Goal: Check status: Check status

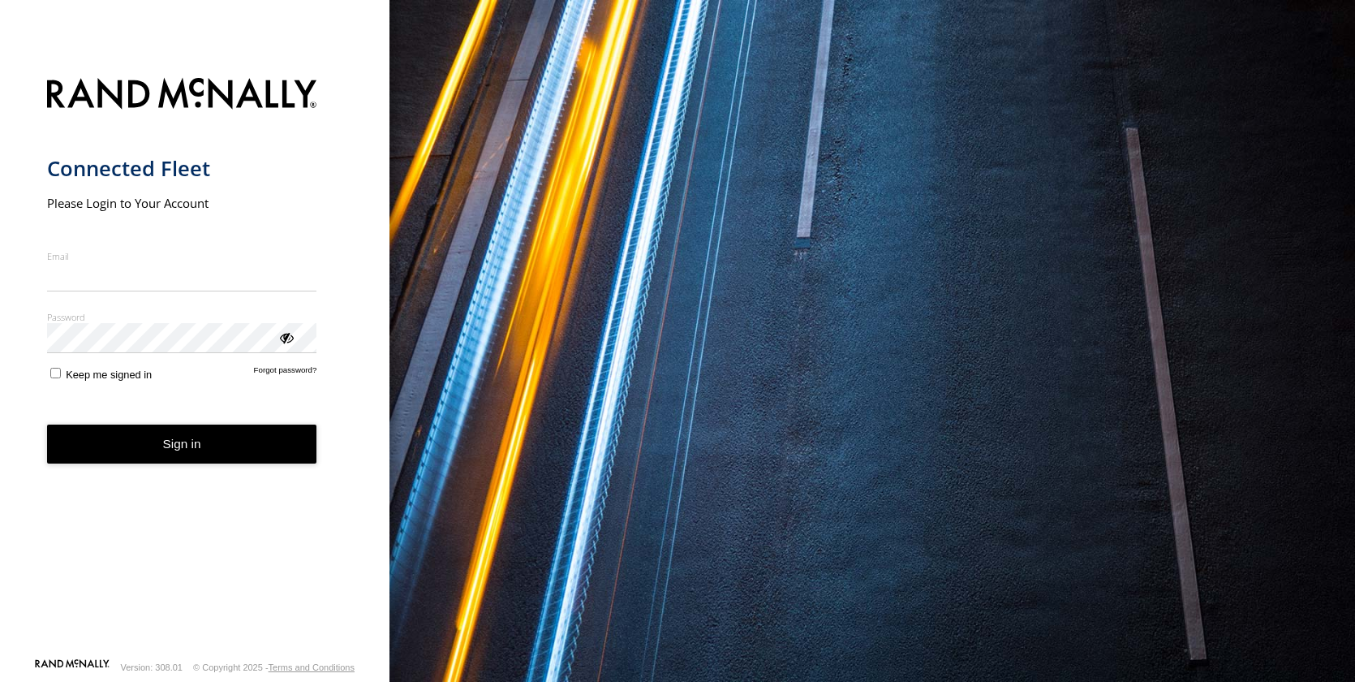
click at [140, 280] on input "Email" at bounding box center [182, 276] width 270 height 29
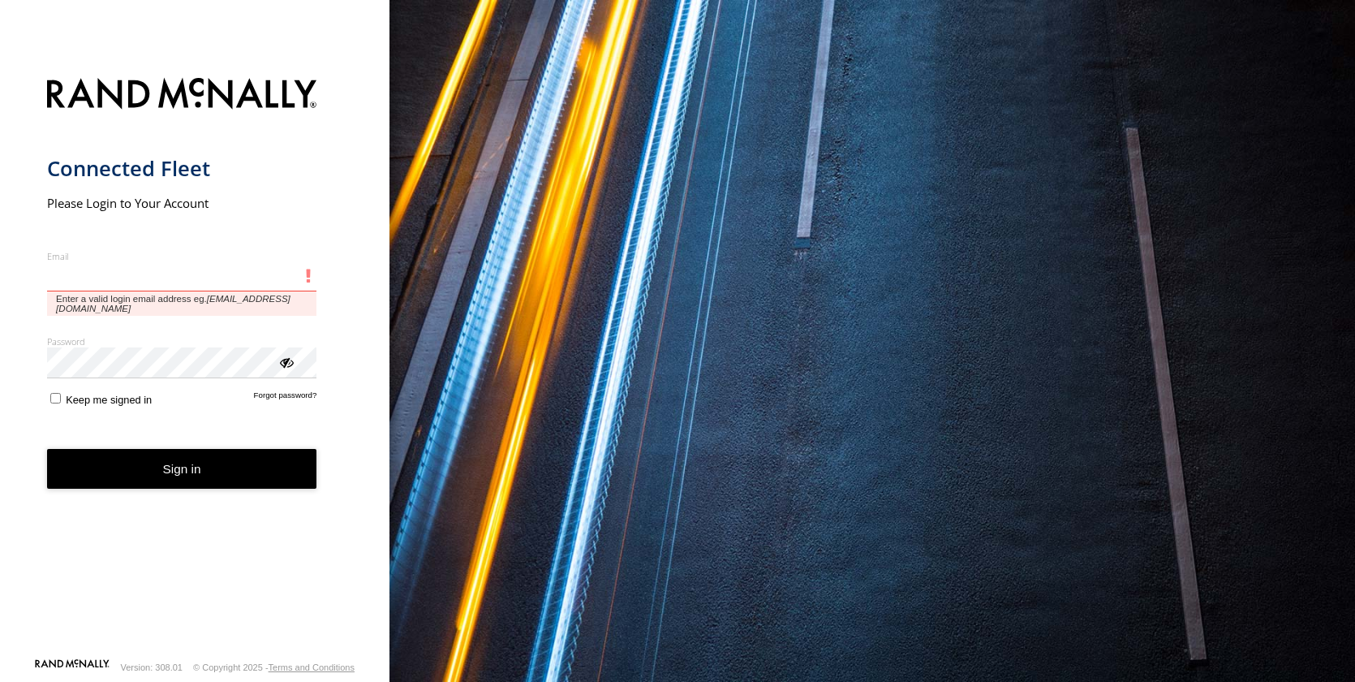
type input "**********"
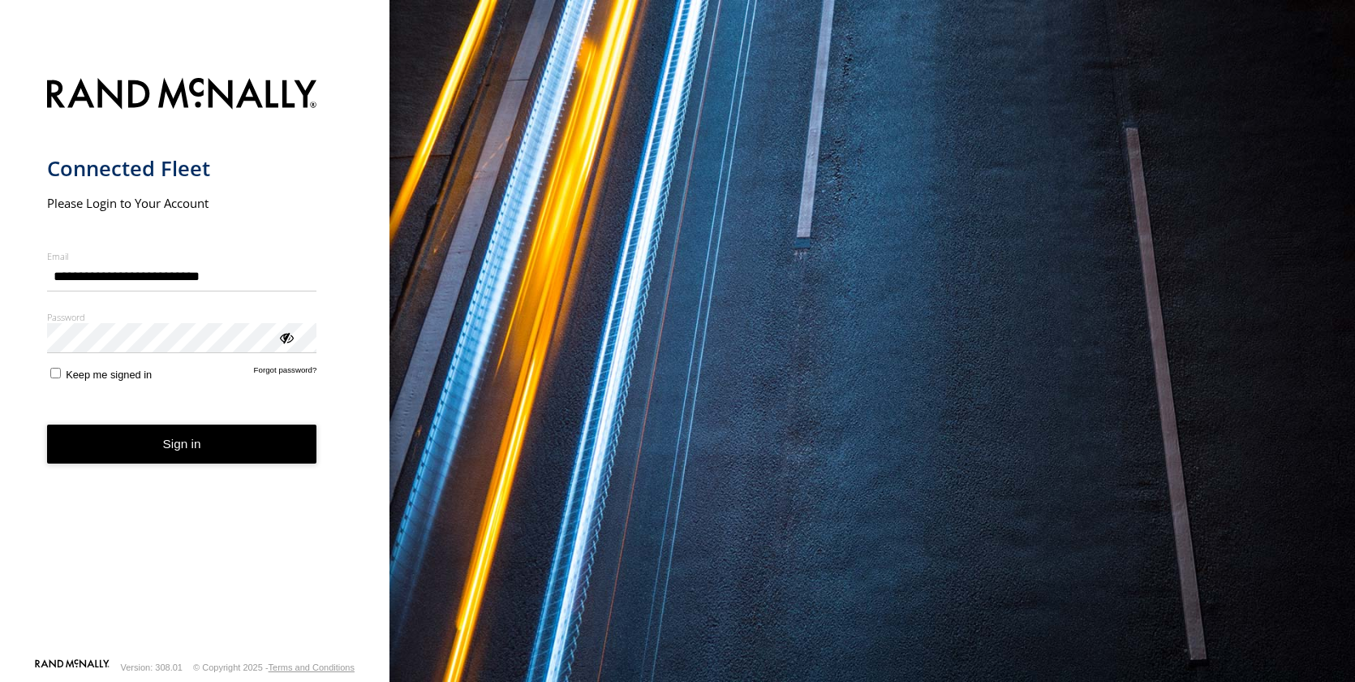
click at [153, 453] on button "Sign in" at bounding box center [182, 444] width 270 height 40
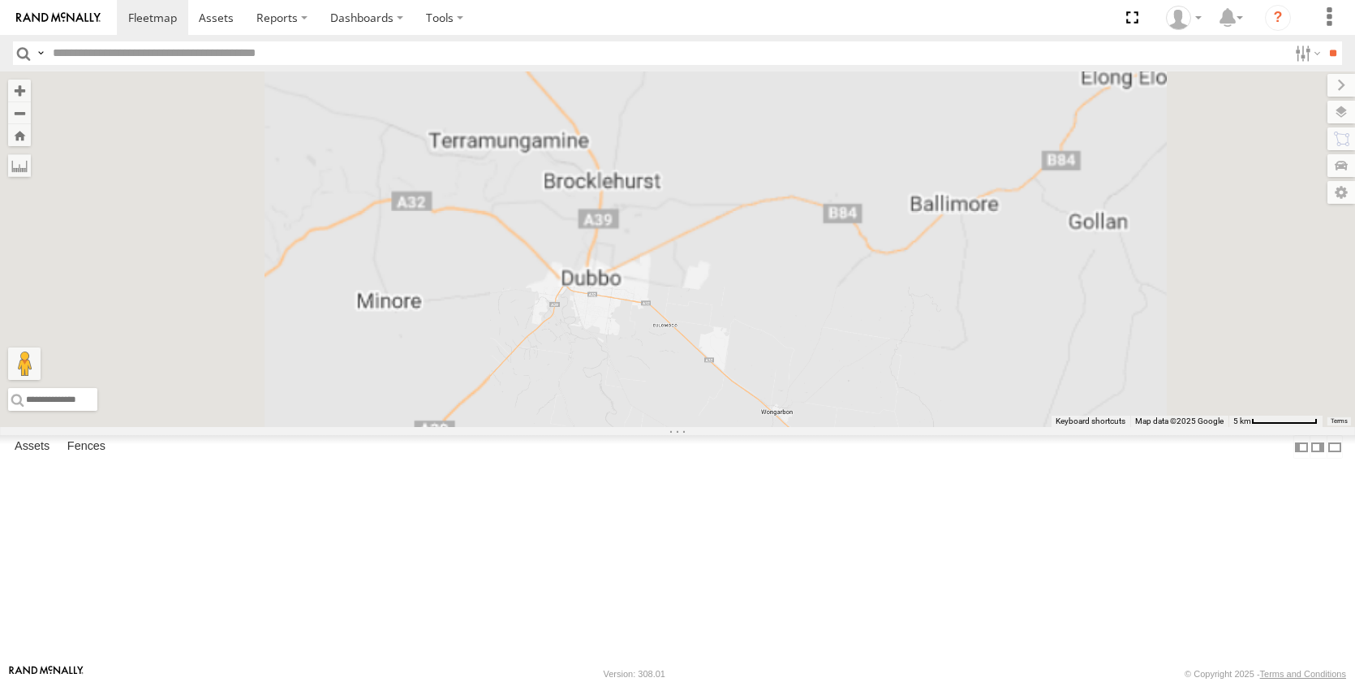
drag, startPoint x: 624, startPoint y: 321, endPoint x: 812, endPoint y: 522, distance: 275.6
click at [816, 427] on div "Darcy Furnell - NEW ute Brandon Edwards Matt Harding Sam Ward Kye Matterson Mat…" at bounding box center [677, 248] width 1355 height 355
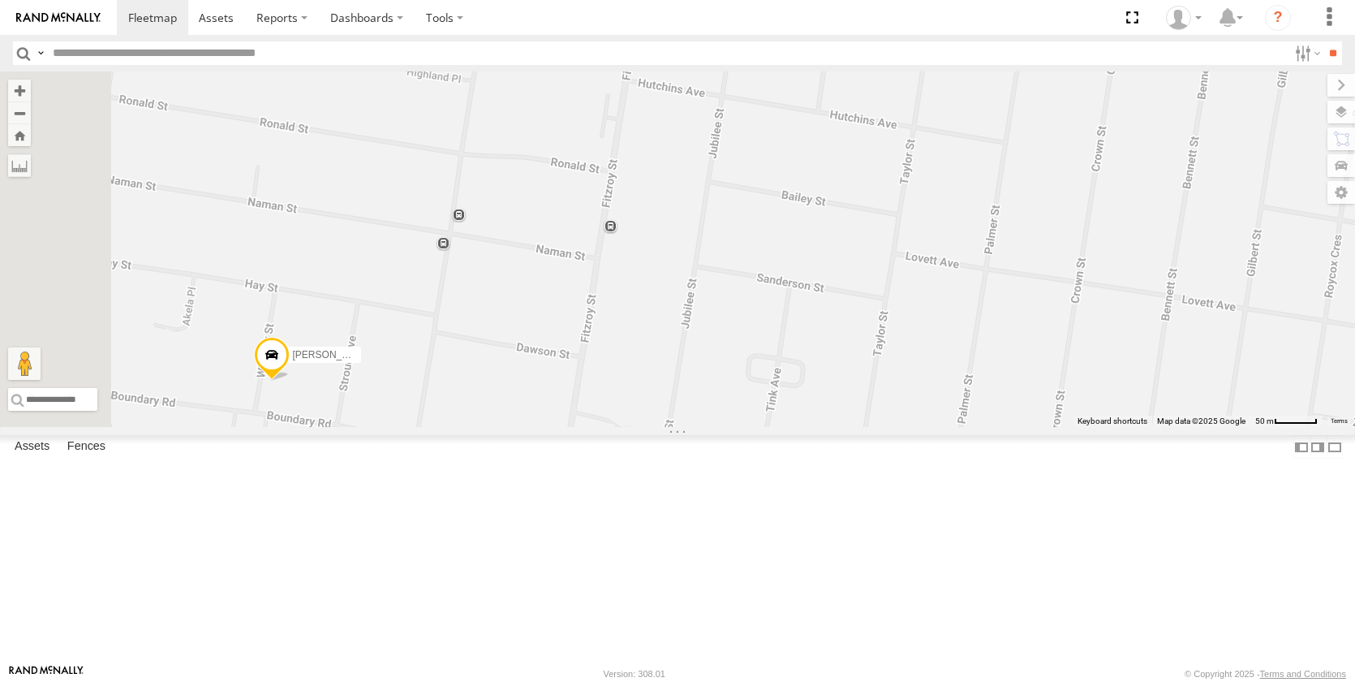
click at [290, 381] on span at bounding box center [272, 359] width 36 height 44
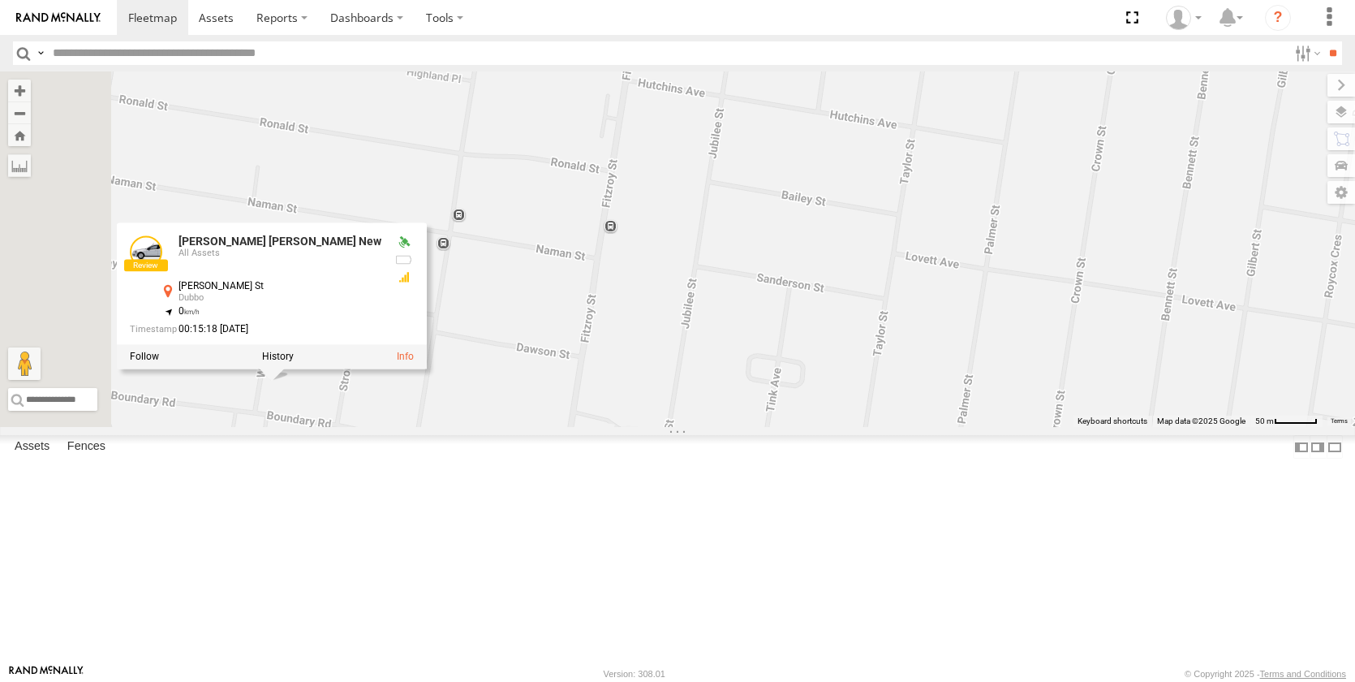
click at [427, 368] on div at bounding box center [272, 356] width 310 height 24
click at [294, 362] on label at bounding box center [278, 356] width 32 height 11
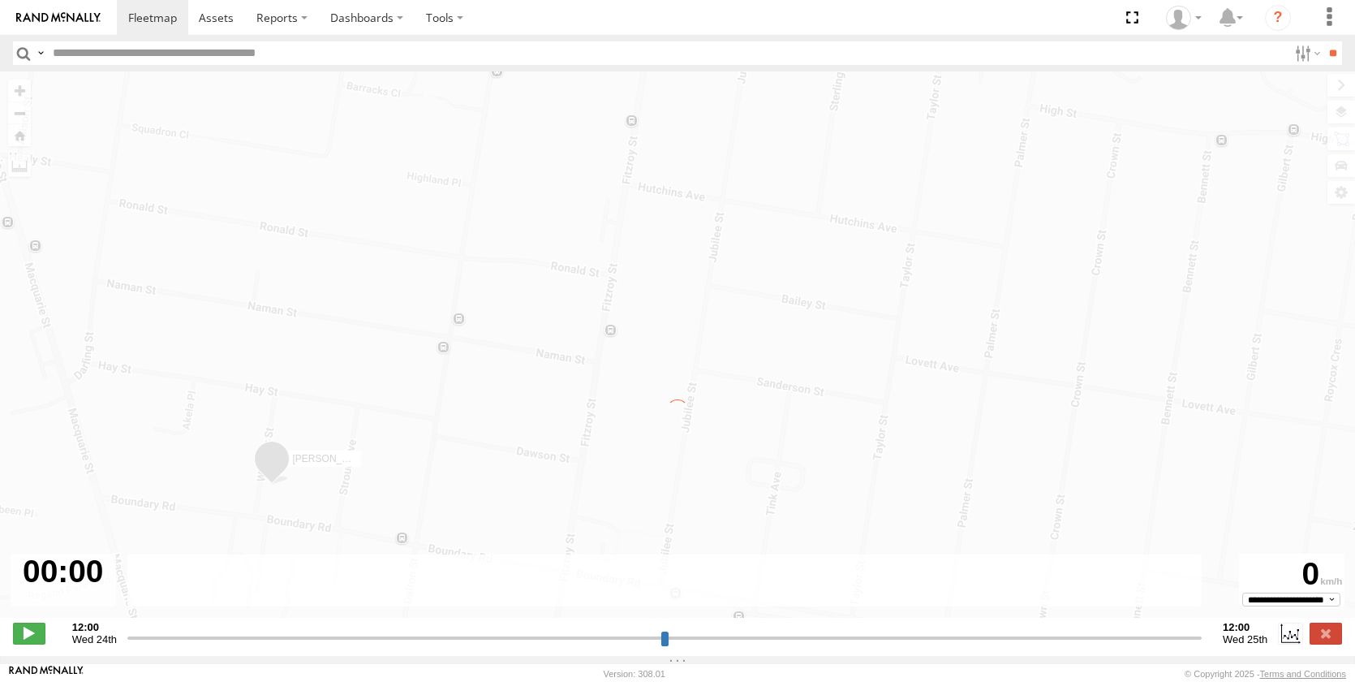
type input "**********"
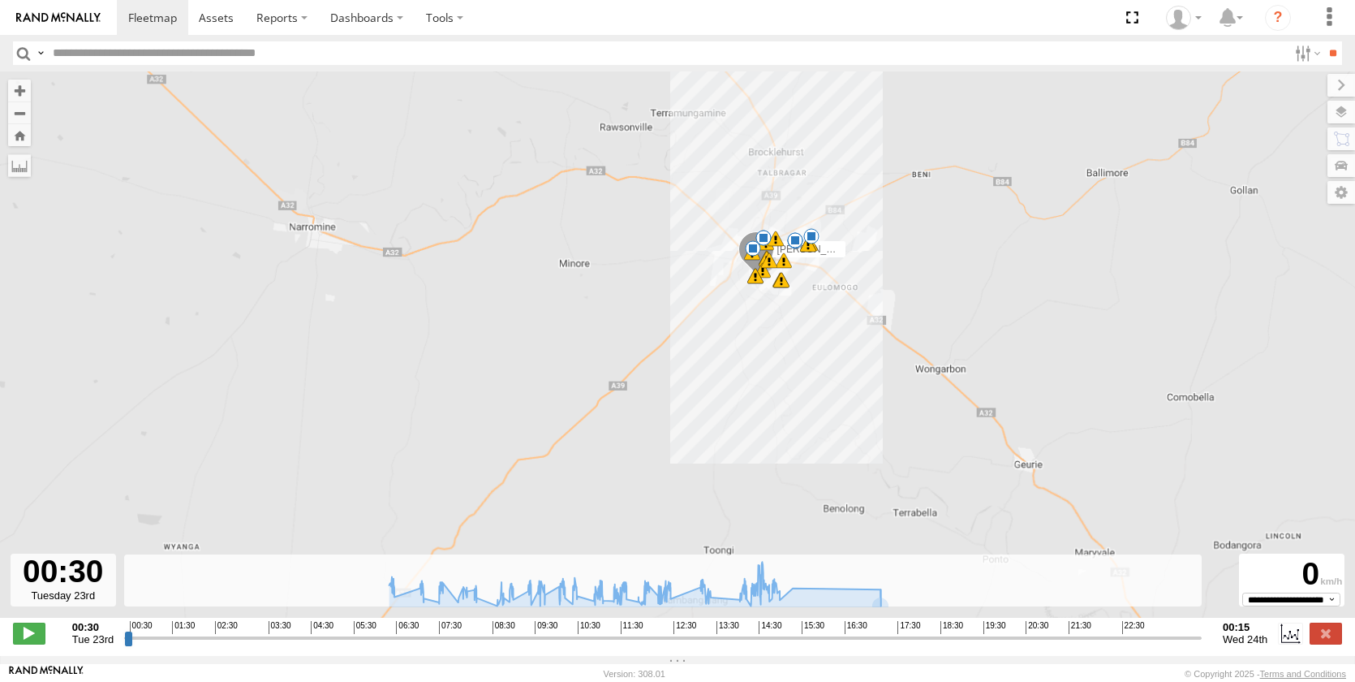
drag, startPoint x: 852, startPoint y: 428, endPoint x: 840, endPoint y: 328, distance: 100.6
click at [840, 328] on div "Kane McDermott New 06:15 Tue 07:02 Tue 07:23 Tue 07:25 Tue 08:00 Tue 08:50 Tue …" at bounding box center [677, 352] width 1355 height 563
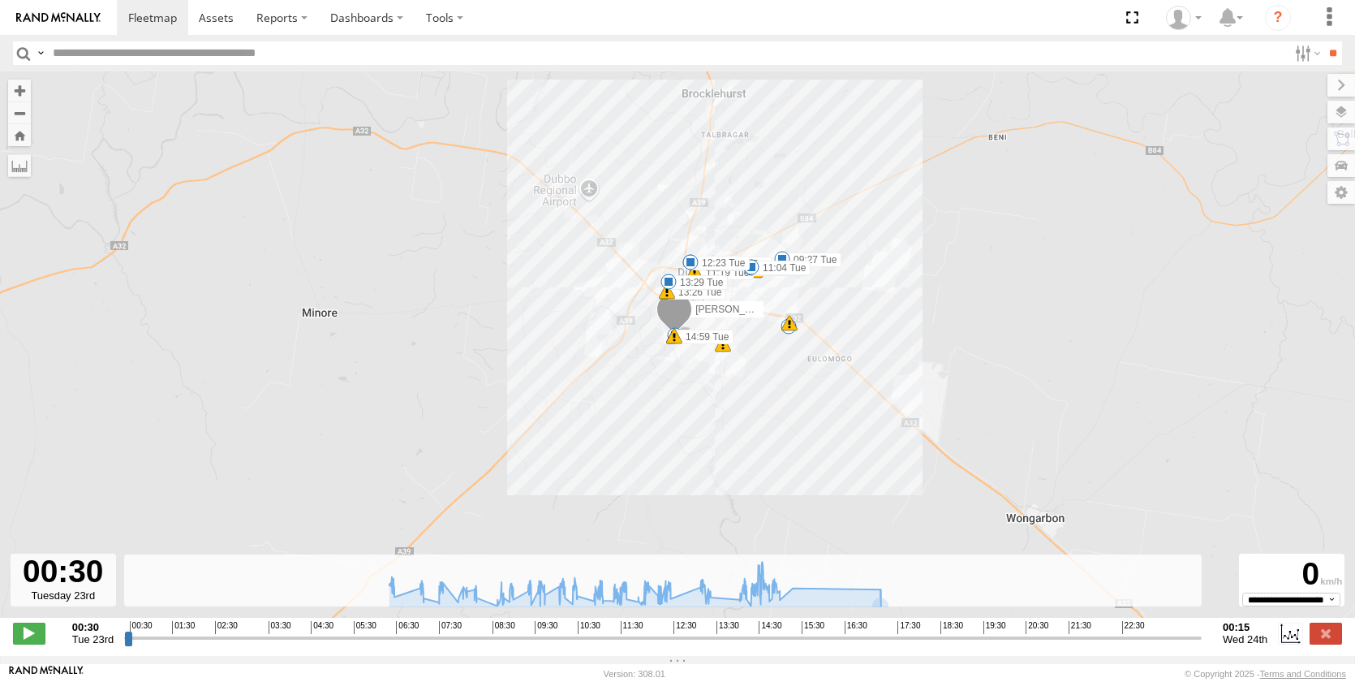
drag, startPoint x: 819, startPoint y: 292, endPoint x: 811, endPoint y: 409, distance: 117.1
click at [811, 409] on div "Kane McDermott New 6 07:02 Tue 10 08:00 Tue 08:50 Tue 09:27 Tue 11:04 Tue 12:23…" at bounding box center [677, 352] width 1355 height 563
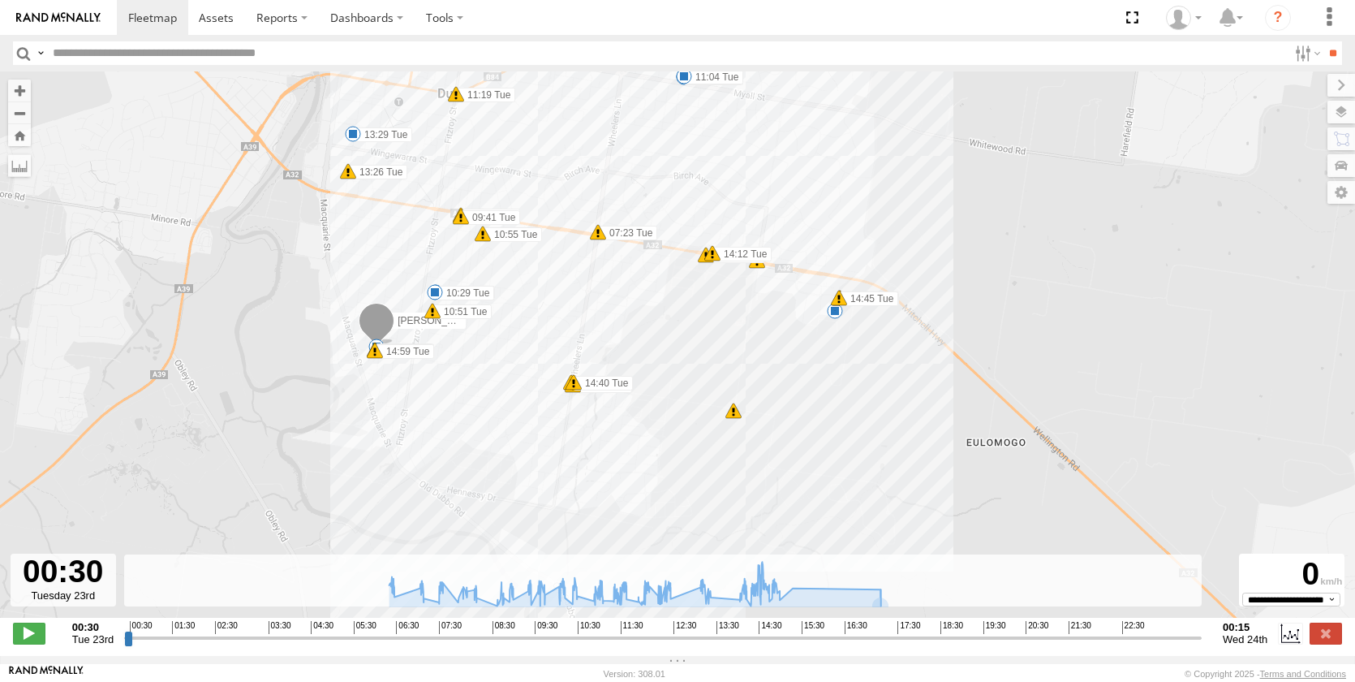
drag, startPoint x: 761, startPoint y: 368, endPoint x: 833, endPoint y: 385, distance: 74.2
click at [764, 511] on div "Kane McDermott New 07:02 Tue 08:00 Tue 08:50 Tue 09:27 Tue 11:04 Tue 12:23 Tue …" at bounding box center [677, 352] width 1355 height 563
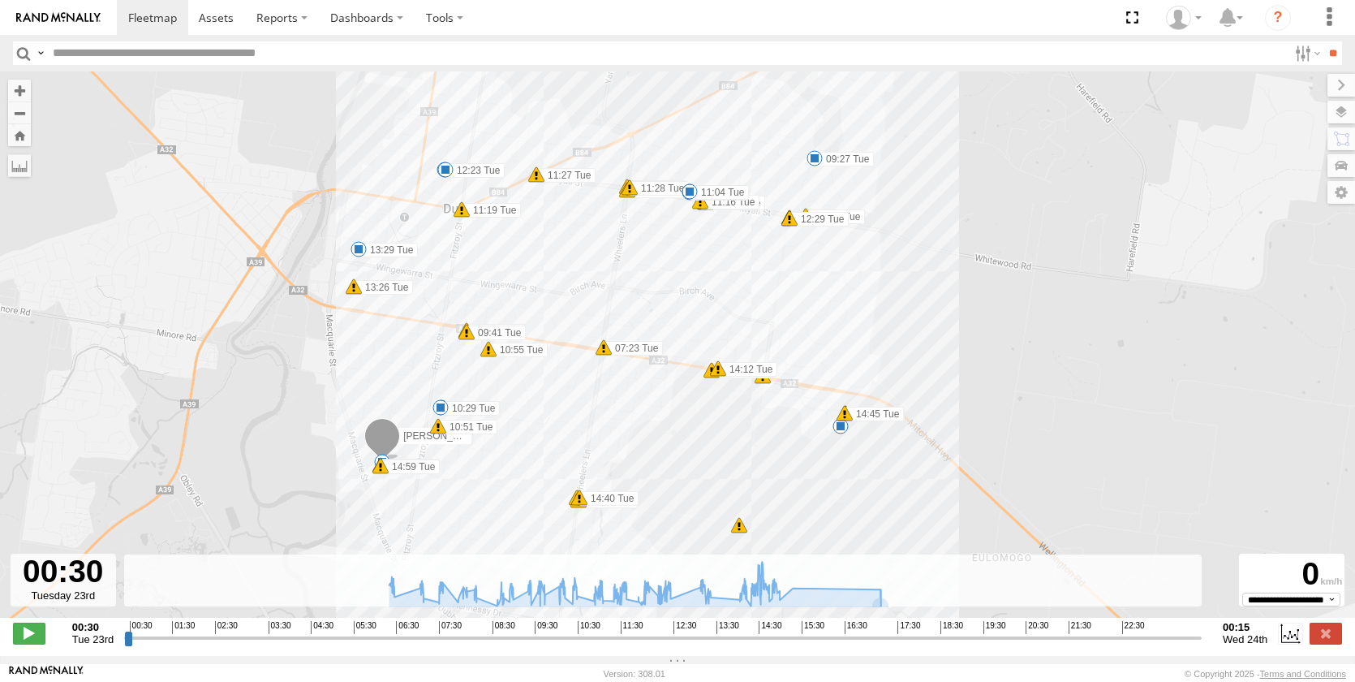
drag, startPoint x: 846, startPoint y: 398, endPoint x: 849, endPoint y: 483, distance: 85.3
click at [849, 483] on div "Kane McDermott New 07:02 Tue 08:00 Tue 08:50 Tue 09:27 Tue 11:04 Tue 12:23 Tue …" at bounding box center [677, 352] width 1355 height 563
click at [65, 16] on img at bounding box center [58, 17] width 84 height 11
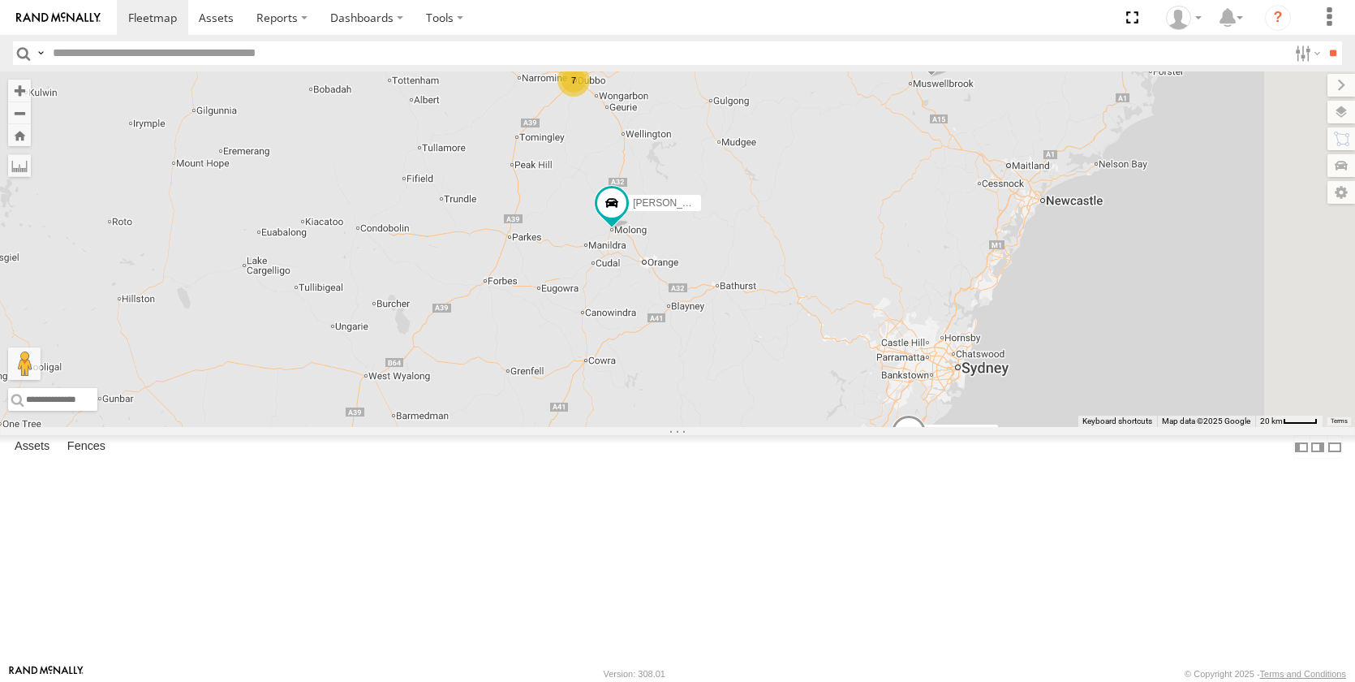
drag, startPoint x: 1027, startPoint y: 523, endPoint x: 638, endPoint y: 172, distance: 523.4
click at [638, 172] on div "[PERSON_NAME] - NEW ute [PERSON_NAME] [PERSON_NAME] [PERSON_NAME] [PERSON_NAME]…" at bounding box center [677, 248] width 1355 height 355
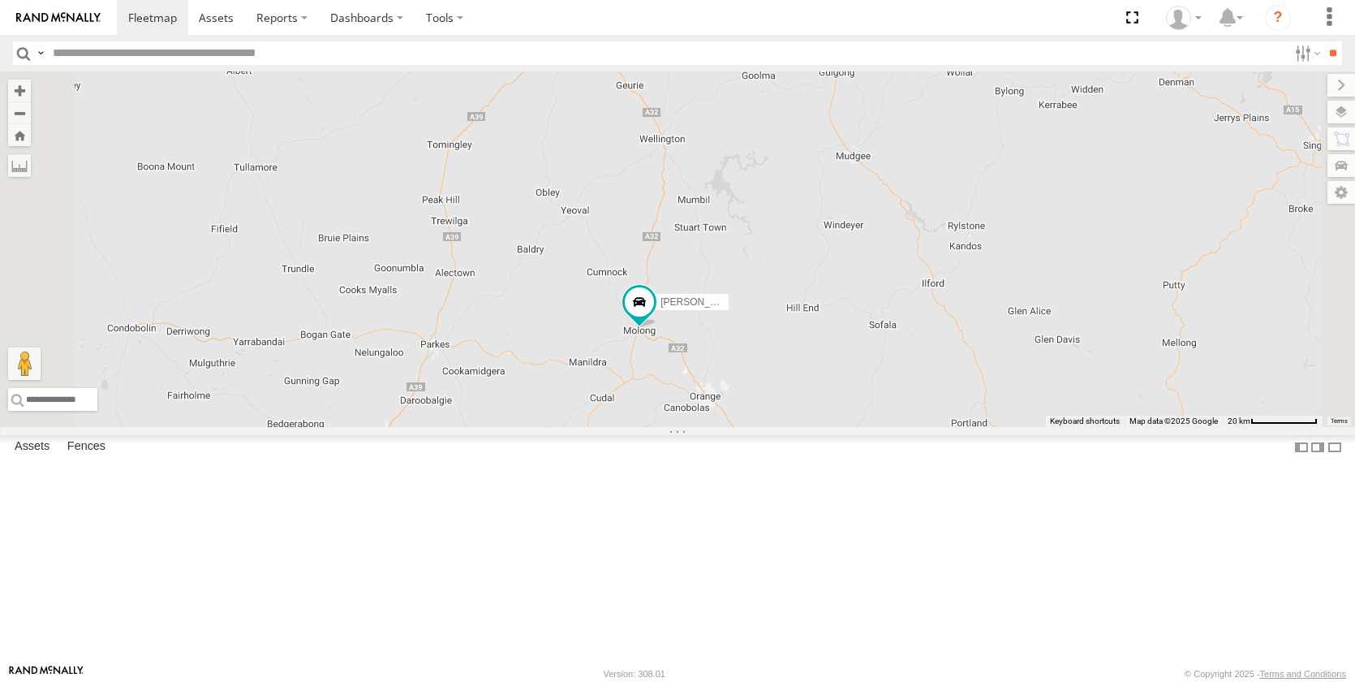
drag, startPoint x: 696, startPoint y: 226, endPoint x: 766, endPoint y: 442, distance: 226.9
click at [765, 427] on div "[PERSON_NAME] - NEW ute [PERSON_NAME] [PERSON_NAME] [PERSON_NAME] [PERSON_NAME]…" at bounding box center [677, 248] width 1355 height 355
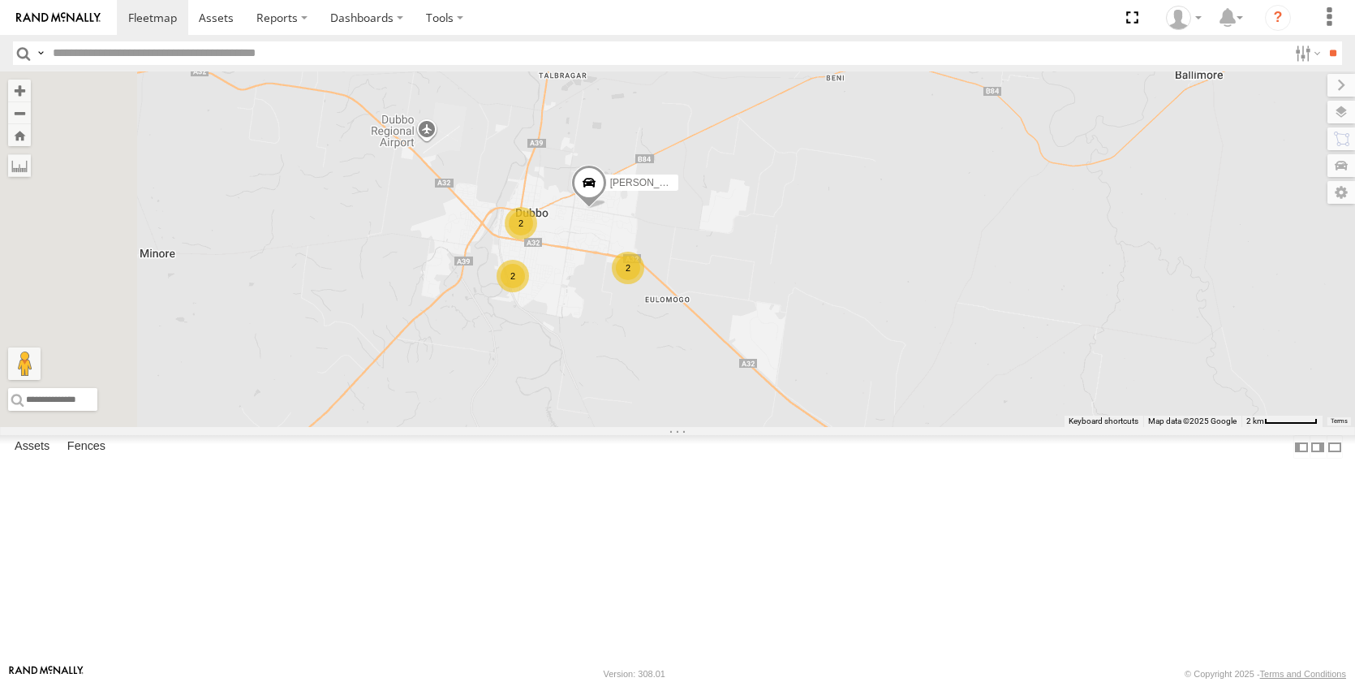
drag, startPoint x: 664, startPoint y: 404, endPoint x: 821, endPoint y: 459, distance: 166.6
click at [816, 427] on div "[PERSON_NAME] - NEW ute [PERSON_NAME] [PERSON_NAME] [PERSON_NAME] [PERSON_NAME]…" at bounding box center [677, 248] width 1355 height 355
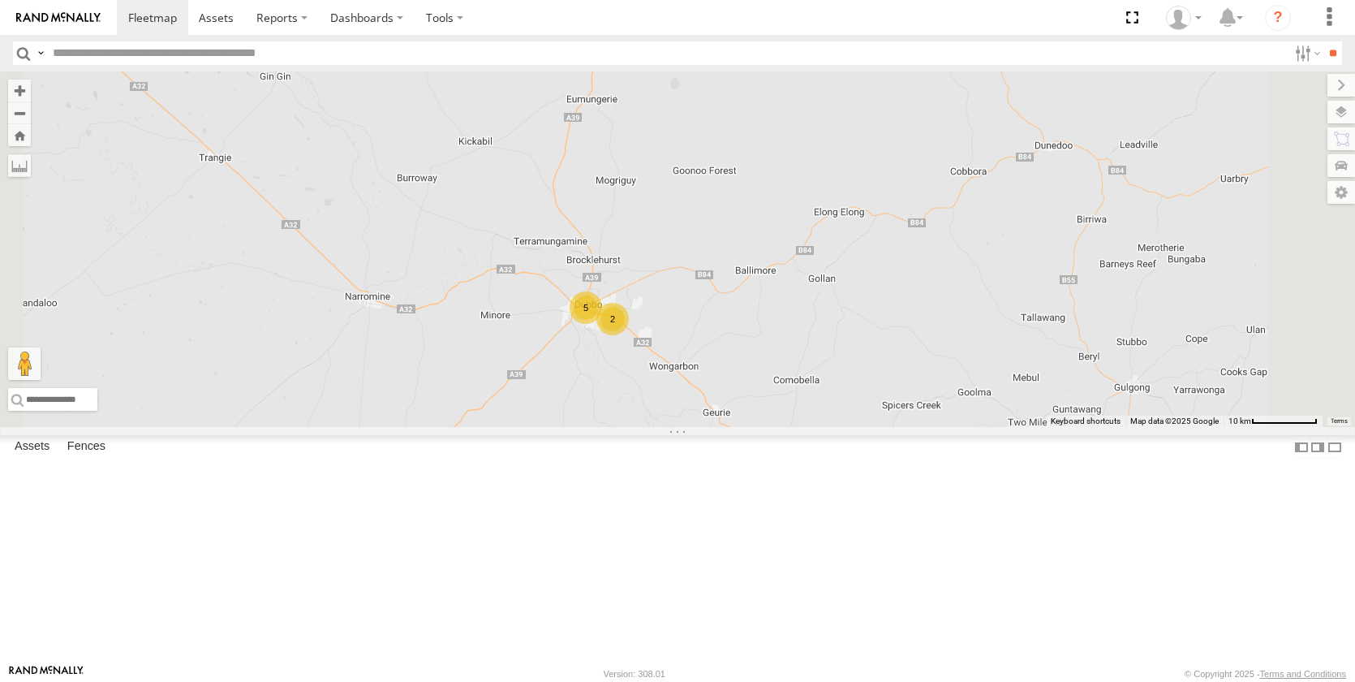
drag, startPoint x: 1100, startPoint y: 388, endPoint x: 965, endPoint y: 420, distance: 138.4
click at [930, 427] on div "[PERSON_NAME] - NEW ute [PERSON_NAME] [PERSON_NAME] [PERSON_NAME] [PERSON_NAME]…" at bounding box center [677, 248] width 1355 height 355
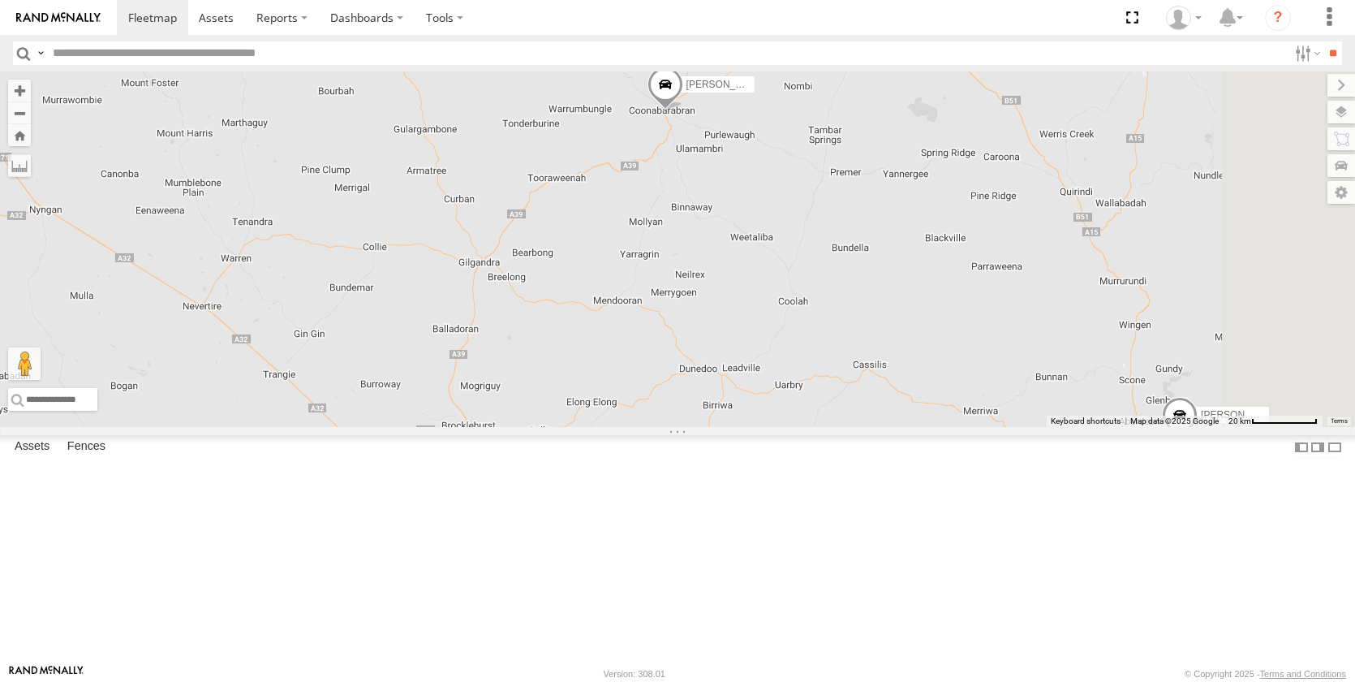
drag, startPoint x: 849, startPoint y: 233, endPoint x: 640, endPoint y: 386, distance: 258.9
click at [640, 386] on div "[PERSON_NAME] - NEW ute [PERSON_NAME] [PERSON_NAME] [PERSON_NAME] [PERSON_NAME]…" at bounding box center [677, 248] width 1355 height 355
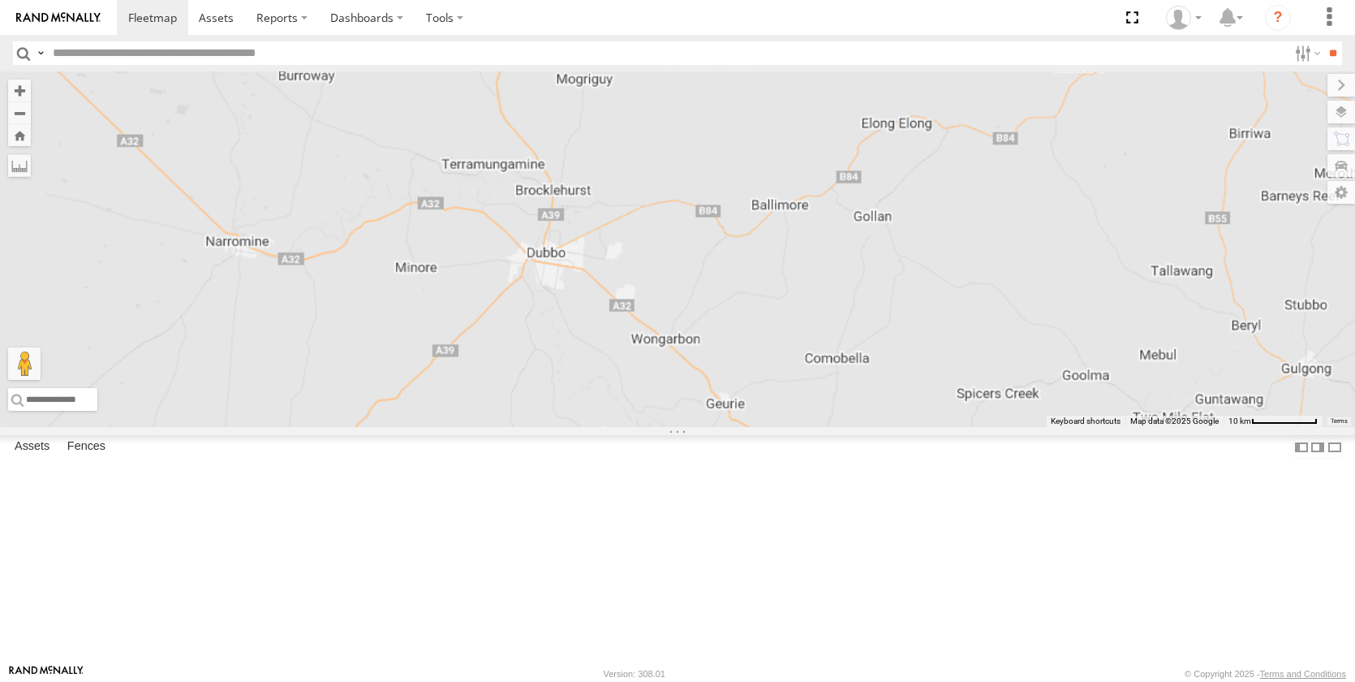
drag, startPoint x: 788, startPoint y: 570, endPoint x: 804, endPoint y: 433, distance: 137.3
click at [804, 427] on div "[PERSON_NAME] - NEW ute [PERSON_NAME] [PERSON_NAME] [PERSON_NAME] [PERSON_NAME]…" at bounding box center [677, 248] width 1355 height 355
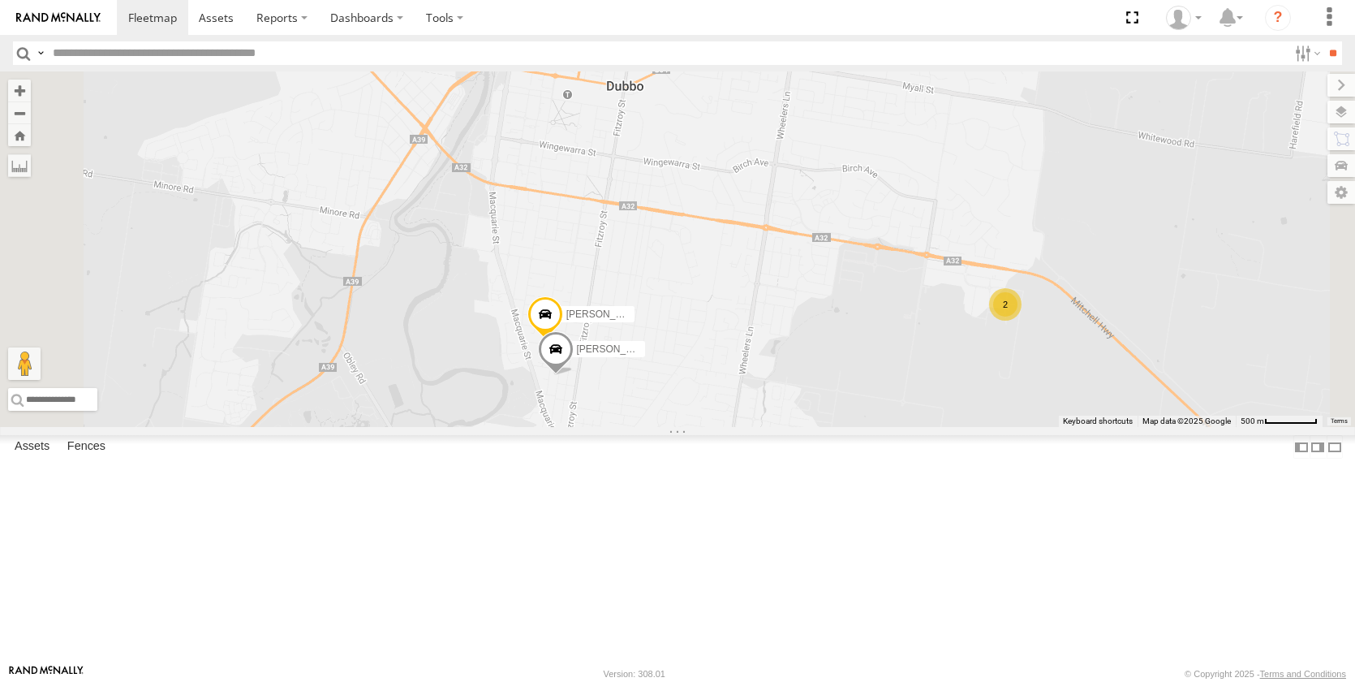
drag, startPoint x: 978, startPoint y: 503, endPoint x: 898, endPoint y: 266, distance: 250.0
click at [898, 266] on div "[PERSON_NAME] [PERSON_NAME] [PERSON_NAME] [PERSON_NAME] [PERSON_NAME] New [PERS…" at bounding box center [677, 248] width 1355 height 355
